Goal: Task Accomplishment & Management: Complete application form

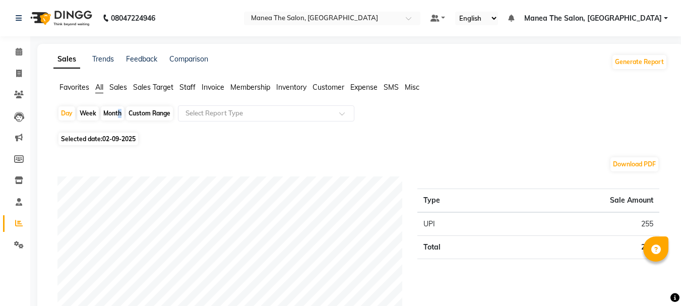
click at [117, 110] on div "Month" at bounding box center [112, 113] width 23 height 14
select select "9"
select select "2025"
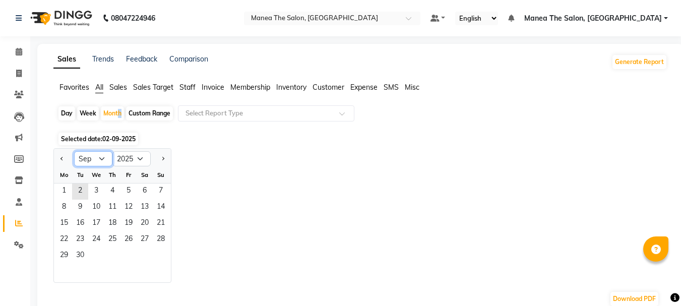
click at [102, 161] on select "Jan Feb Mar Apr May Jun [DATE] Aug Sep Oct Nov Dec" at bounding box center [93, 158] width 38 height 15
select select "8"
click at [74, 151] on select "Jan Feb Mar Apr May Jun [DATE] Aug Sep Oct Nov Dec" at bounding box center [93, 158] width 38 height 15
click at [131, 260] on span "29" at bounding box center [128, 256] width 16 height 16
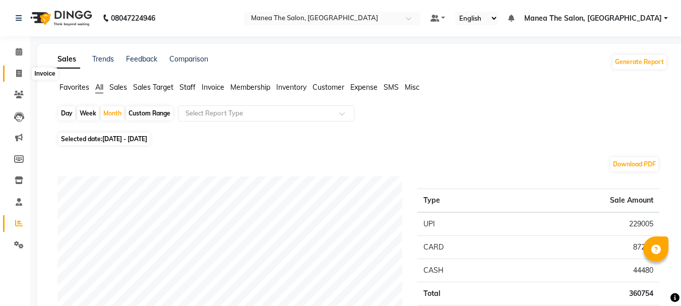
click at [18, 72] on icon at bounding box center [19, 74] width 6 height 8
select select "service"
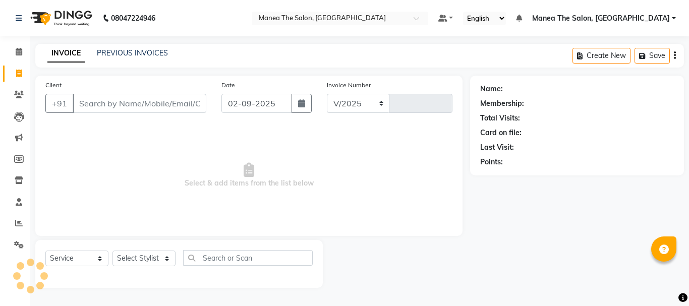
select select "7351"
type input "2010"
drag, startPoint x: 170, startPoint y: 260, endPoint x: 164, endPoint y: 251, distance: 10.9
click at [170, 260] on select "Select Stylist [PERSON_NAME] Divya [PERSON_NAME] Renuka [PERSON_NAME]" at bounding box center [143, 259] width 63 height 16
select select "63583"
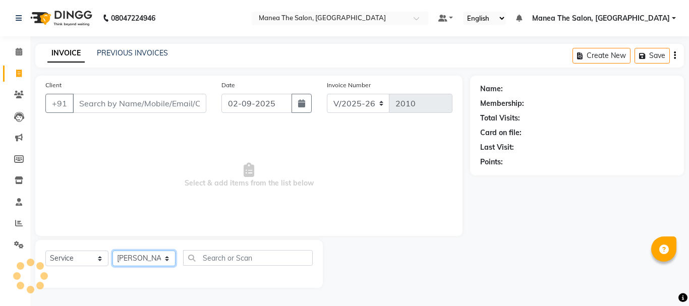
click at [112, 251] on select "Select Stylist [PERSON_NAME] Divya [PERSON_NAME] Renuka [PERSON_NAME]" at bounding box center [143, 259] width 63 height 16
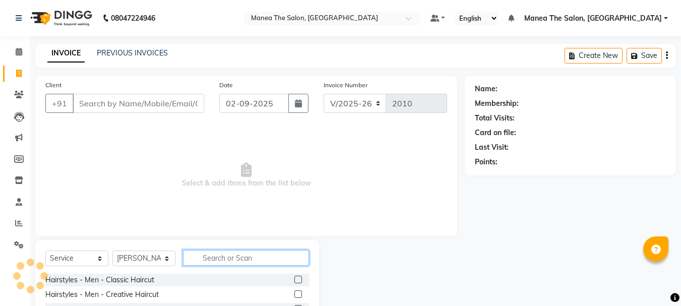
click at [215, 260] on input "text" at bounding box center [246, 258] width 126 height 16
type input "eye"
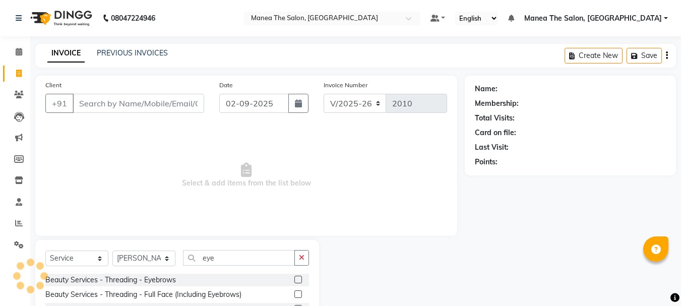
click at [296, 277] on label at bounding box center [298, 280] width 8 height 8
click at [296, 277] on input "checkbox" at bounding box center [297, 280] width 7 height 7
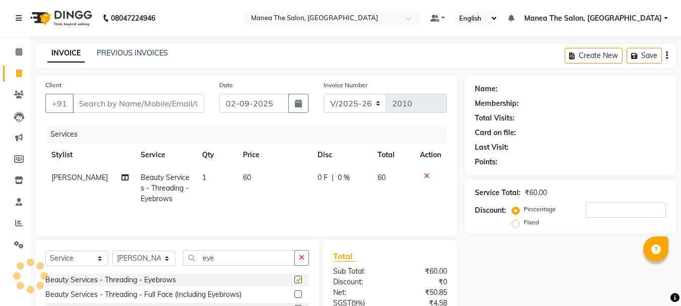
checkbox input "false"
click at [237, 260] on input "eye" at bounding box center [239, 258] width 112 height 16
type input "e"
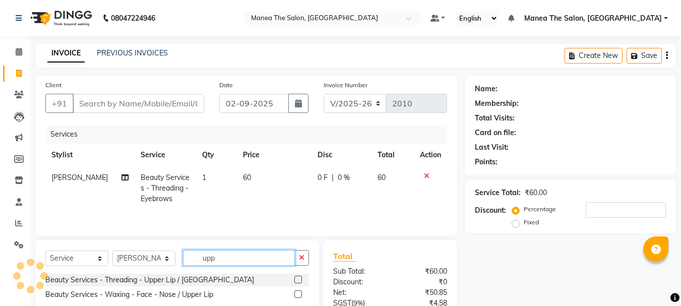
type input "upp"
click at [298, 281] on label at bounding box center [298, 280] width 8 height 8
click at [298, 281] on input "checkbox" at bounding box center [297, 280] width 7 height 7
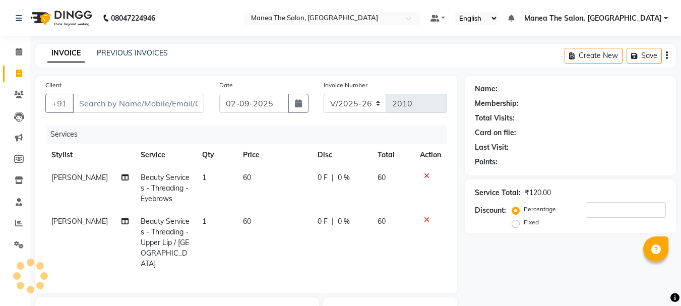
checkbox input "false"
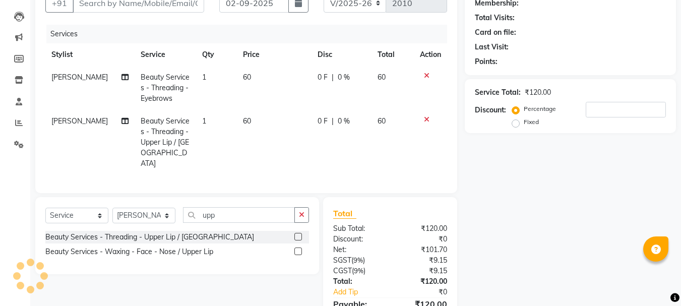
scroll to position [101, 0]
click at [167, 212] on select "Select Stylist [PERSON_NAME] Divya [PERSON_NAME] Renuka [PERSON_NAME]" at bounding box center [143, 215] width 63 height 16
select select "68191"
click at [112, 207] on select "Select Stylist [PERSON_NAME] Divya [PERSON_NAME] Renuka [PERSON_NAME]" at bounding box center [143, 215] width 63 height 16
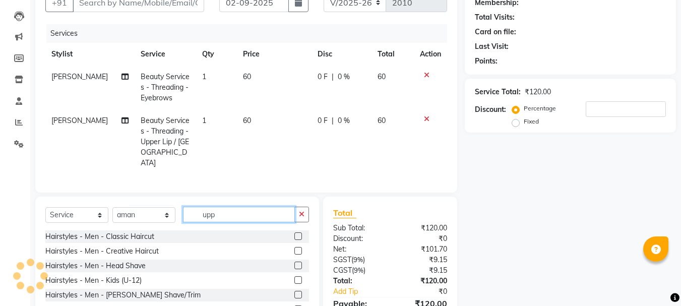
click at [232, 215] on input "upp" at bounding box center [239, 215] width 112 height 16
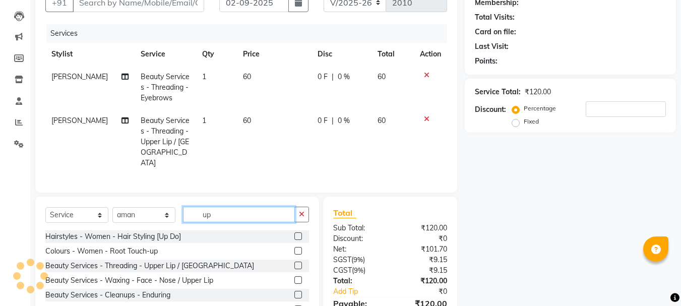
type input "u"
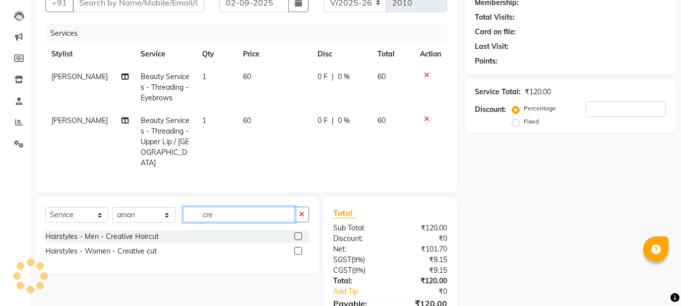
type input "cre"
click at [297, 247] on label at bounding box center [298, 251] width 8 height 8
click at [297, 248] on input "checkbox" at bounding box center [297, 251] width 7 height 7
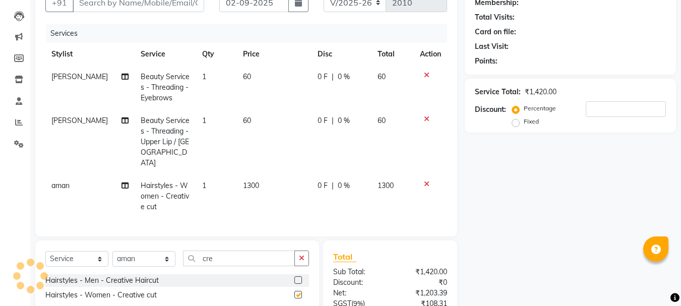
checkbox input "false"
click at [249, 251] on input "cre" at bounding box center [239, 259] width 112 height 16
type input "c"
type input "anti"
click at [298, 291] on label at bounding box center [298, 295] width 8 height 8
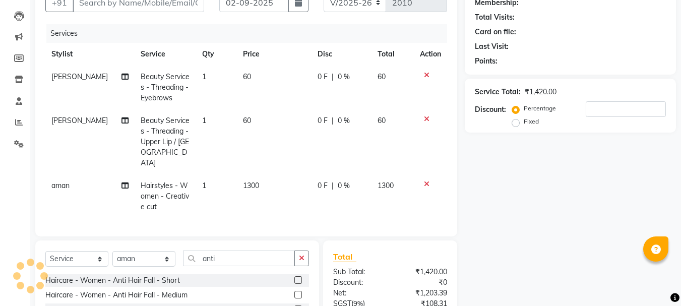
click at [298, 292] on input "checkbox" at bounding box center [297, 295] width 7 height 7
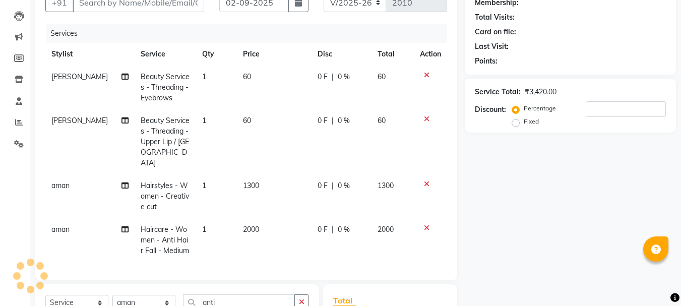
checkbox input "false"
click at [595, 108] on input "number" at bounding box center [626, 109] width 80 height 16
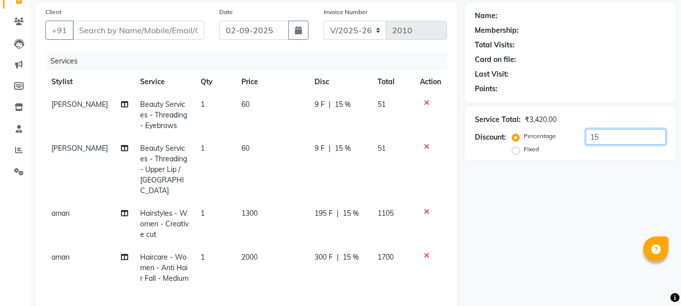
scroll to position [50, 0]
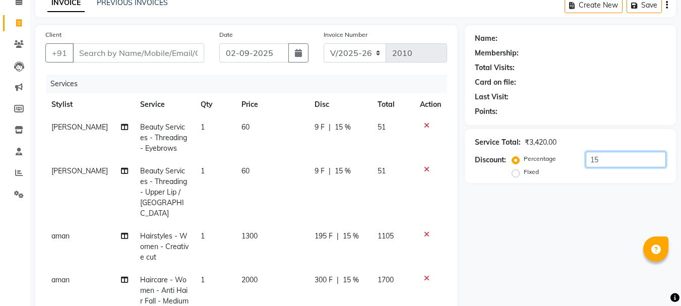
type input "15"
click at [118, 54] on input "Client" at bounding box center [139, 52] width 132 height 19
type input "9"
type input "0"
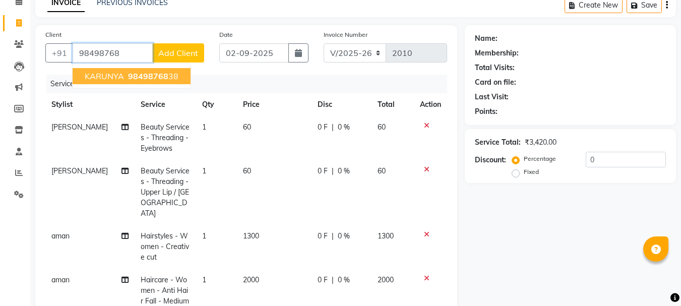
click at [141, 78] on span "98498768" at bounding box center [148, 76] width 40 height 10
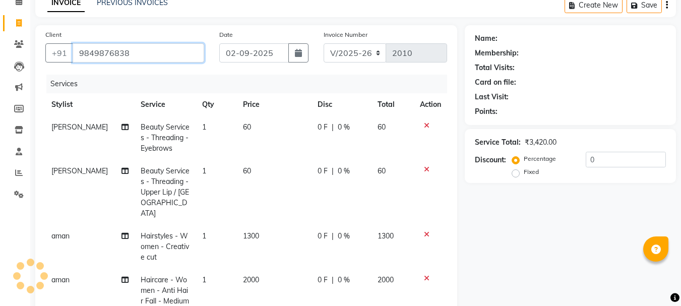
type input "9849876838"
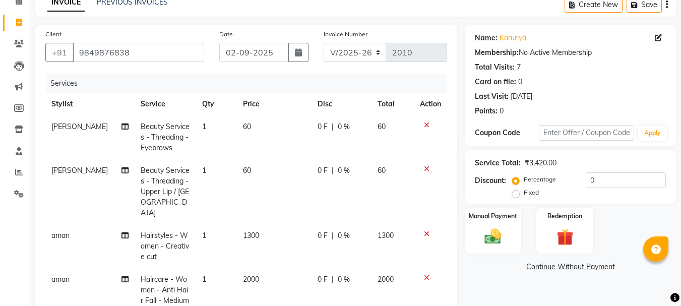
scroll to position [151, 0]
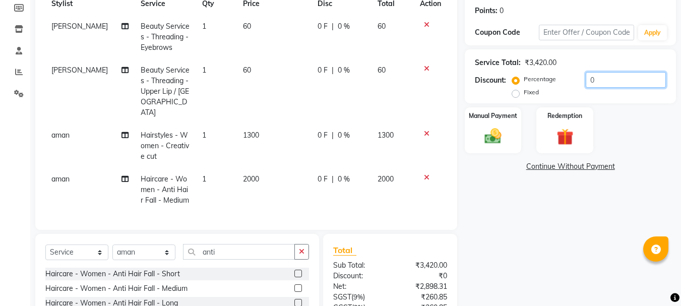
click at [614, 75] on input "0" at bounding box center [626, 80] width 80 height 16
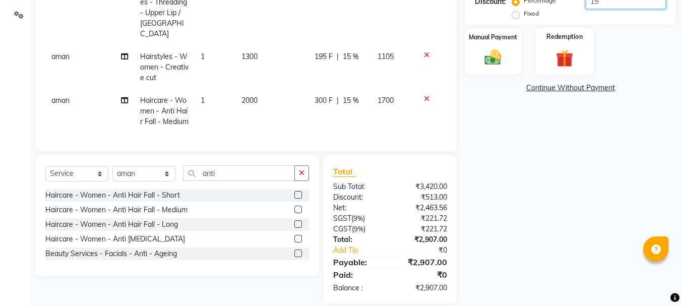
scroll to position [239, 0]
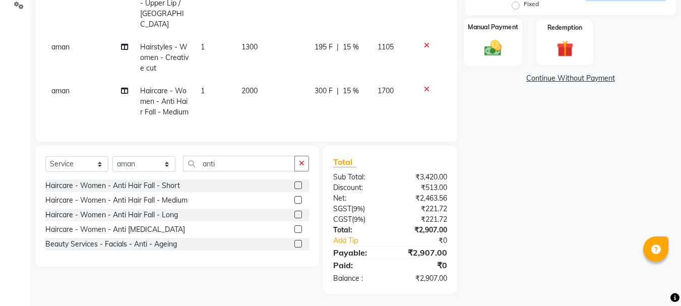
type input "15"
click at [512, 57] on div "Manual Payment" at bounding box center [493, 42] width 59 height 48
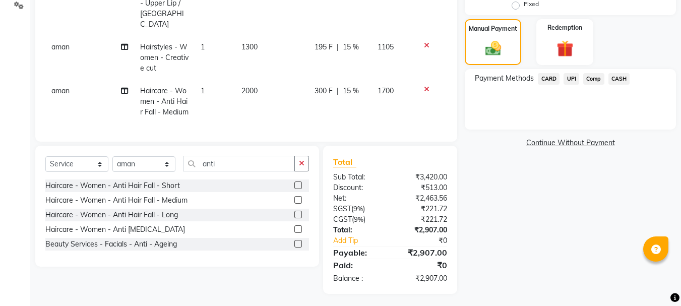
click at [574, 80] on span "UPI" at bounding box center [572, 79] width 16 height 12
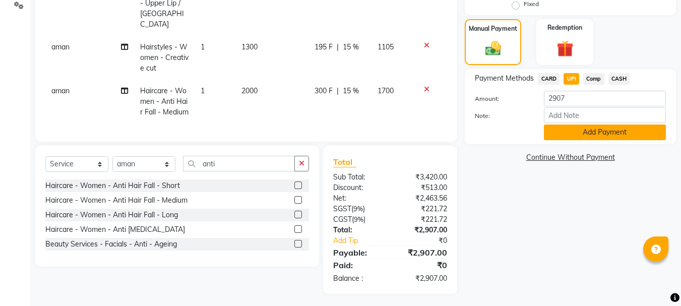
click at [592, 131] on button "Add Payment" at bounding box center [605, 133] width 122 height 16
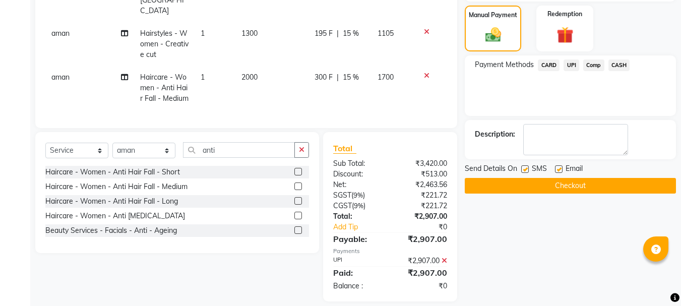
scroll to position [261, 0]
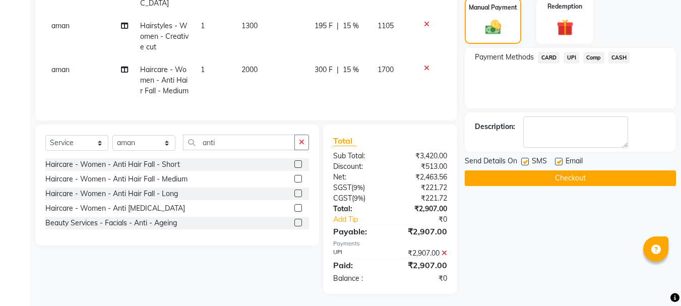
click at [591, 176] on button "Checkout" at bounding box center [570, 178] width 211 height 16
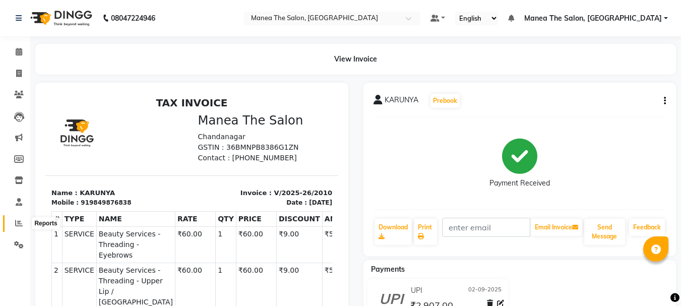
click at [20, 225] on icon at bounding box center [19, 223] width 8 height 8
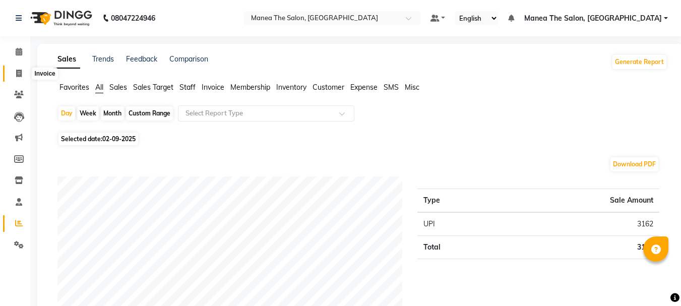
click at [21, 71] on icon at bounding box center [19, 74] width 6 height 8
select select "service"
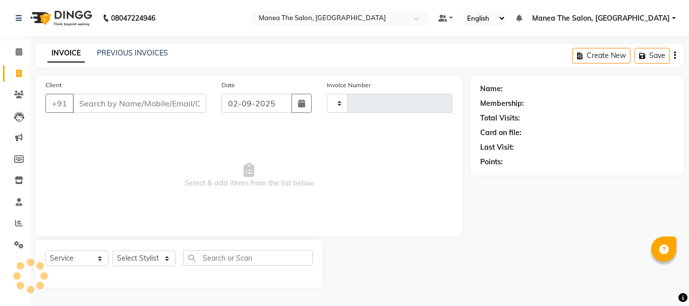
type input "2011"
select select "7351"
